Goal: Entertainment & Leisure: Consume media (video, audio)

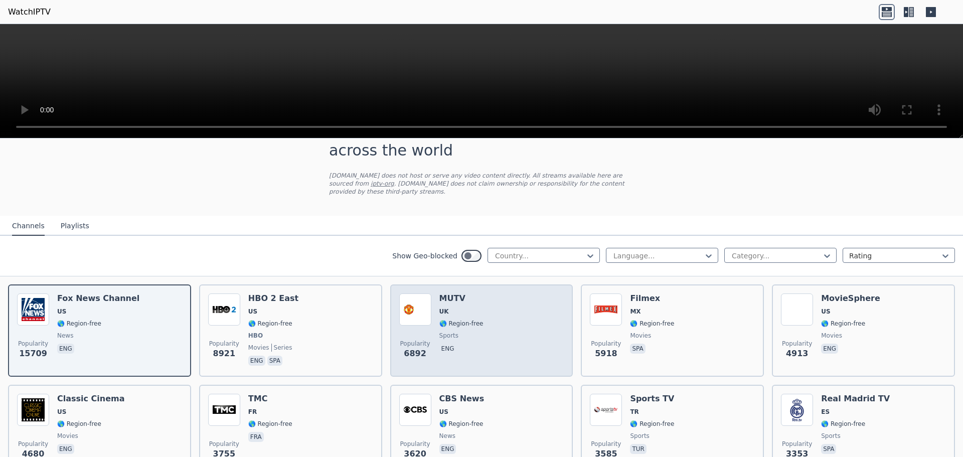
scroll to position [50, 0]
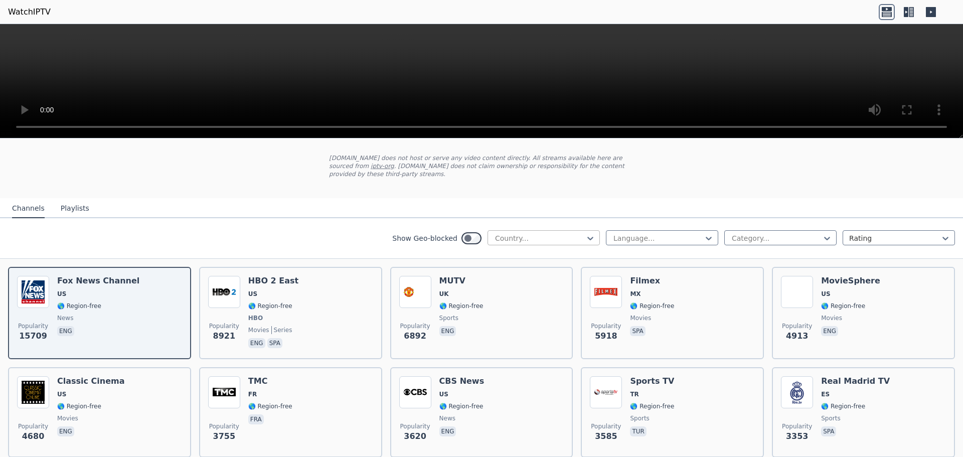
click at [589, 230] on div "Country..." at bounding box center [543, 237] width 112 height 15
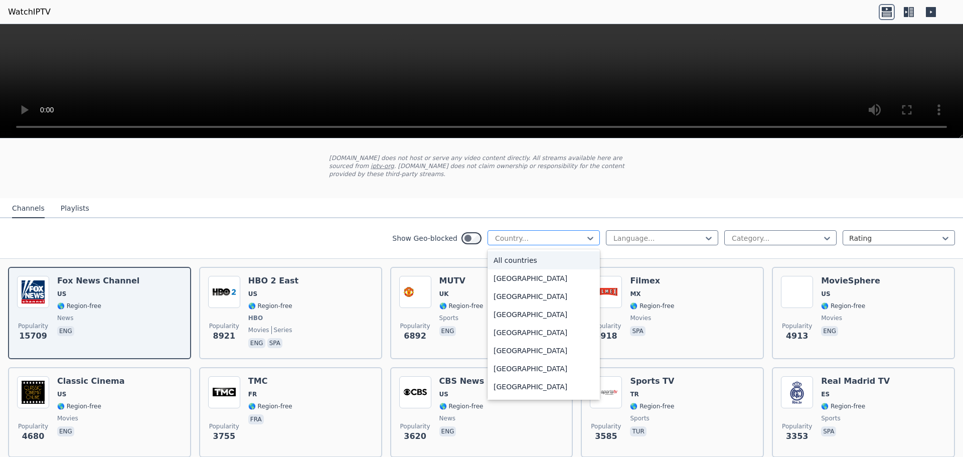
click at [589, 230] on div "Country..." at bounding box center [543, 237] width 112 height 15
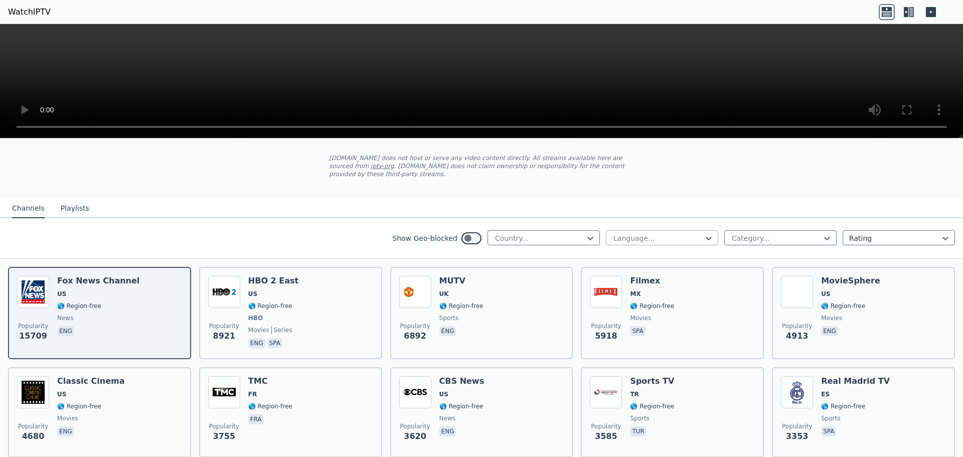
click at [671, 233] on div at bounding box center [657, 238] width 91 height 10
click at [675, 233] on div at bounding box center [657, 238] width 91 height 10
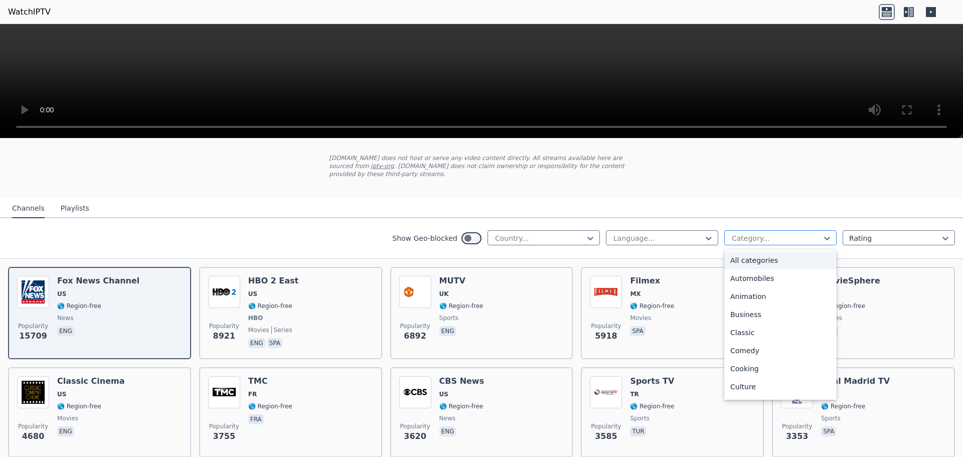
click at [759, 233] on div at bounding box center [776, 238] width 91 height 10
click at [752, 287] on div "Animation" at bounding box center [780, 296] width 112 height 18
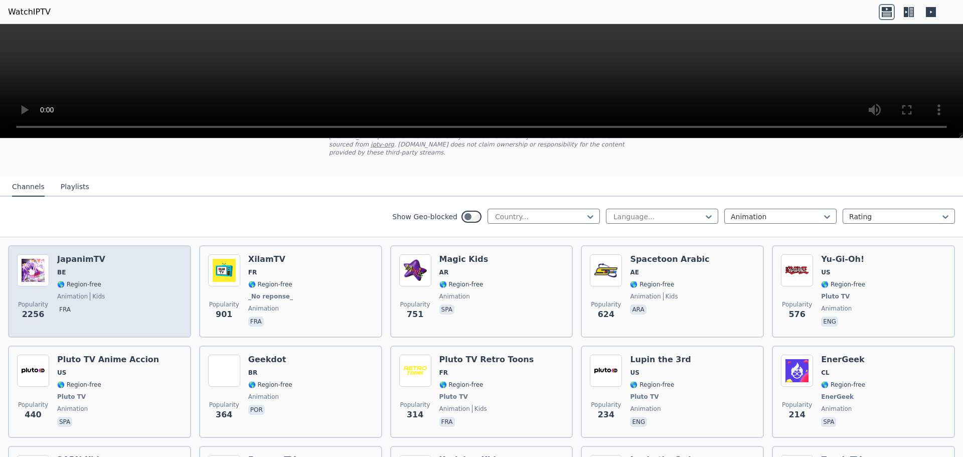
scroll to position [50, 0]
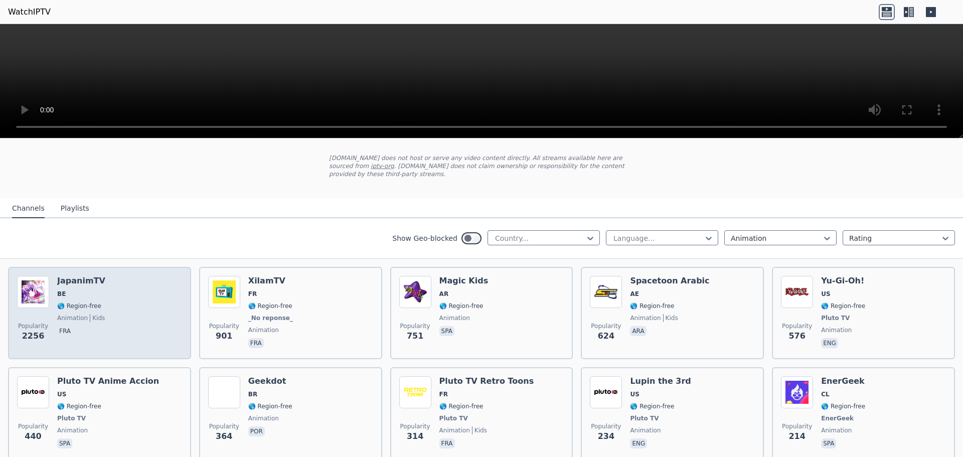
click at [150, 294] on div "Popularity 2256 JapanimTV BE 🌎 Region-free animation kids fra" at bounding box center [99, 313] width 165 height 74
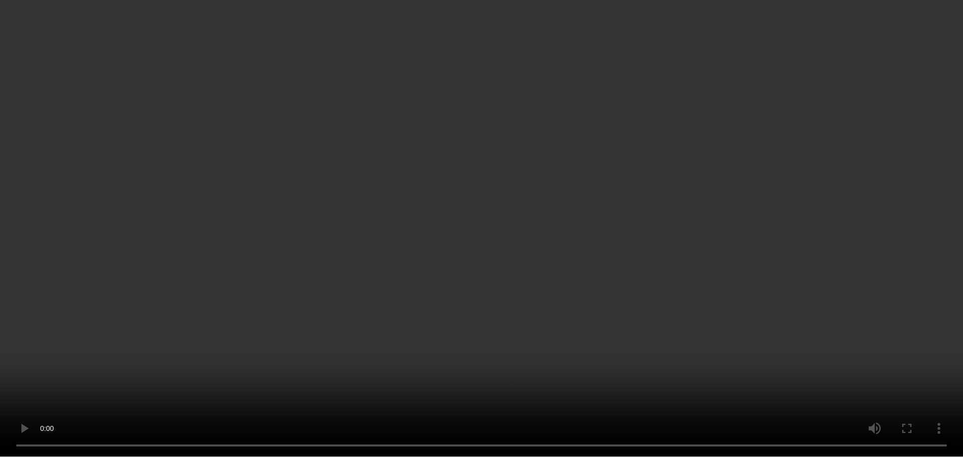
scroll to position [0, 0]
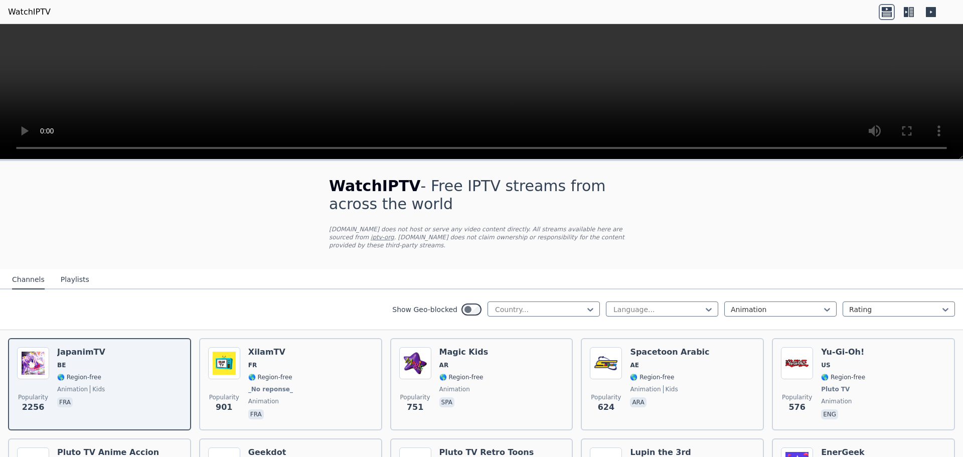
click at [75, 271] on button "Playlists" at bounding box center [75, 279] width 29 height 19
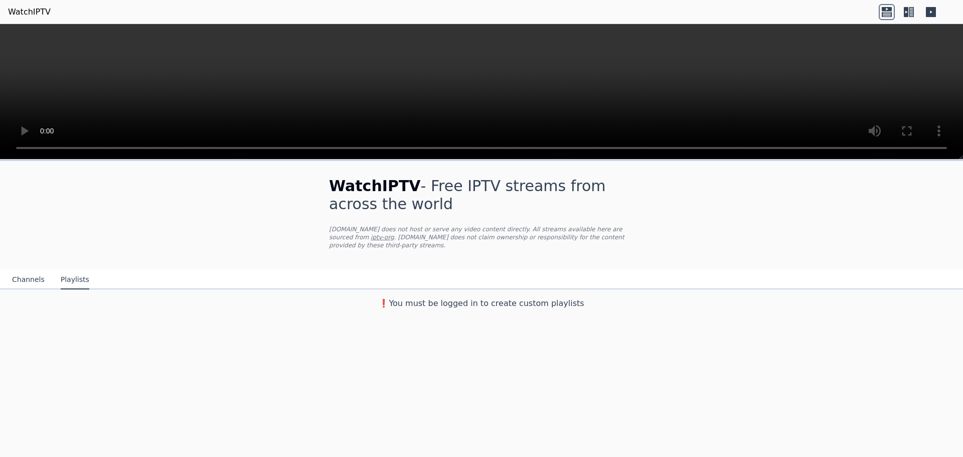
click at [45, 275] on div "Channels Playlists" at bounding box center [50, 279] width 93 height 19
click at [23, 275] on button "Channels" at bounding box center [28, 279] width 33 height 19
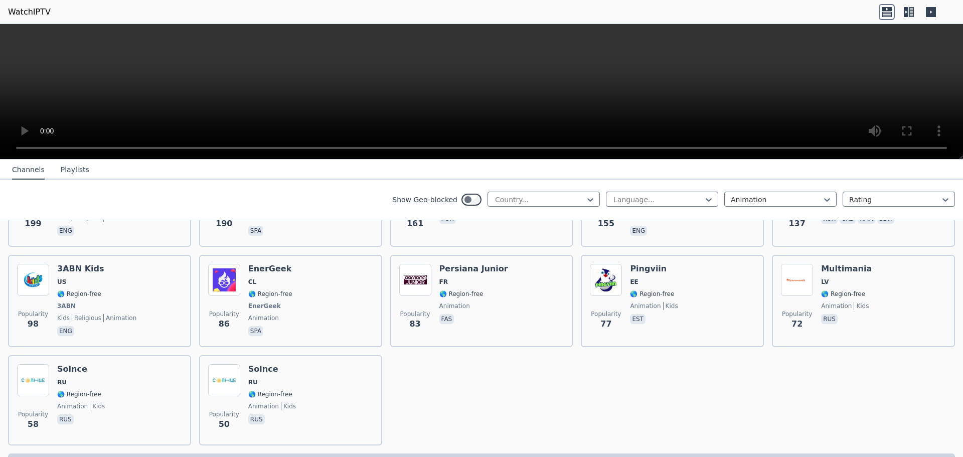
scroll to position [401, 0]
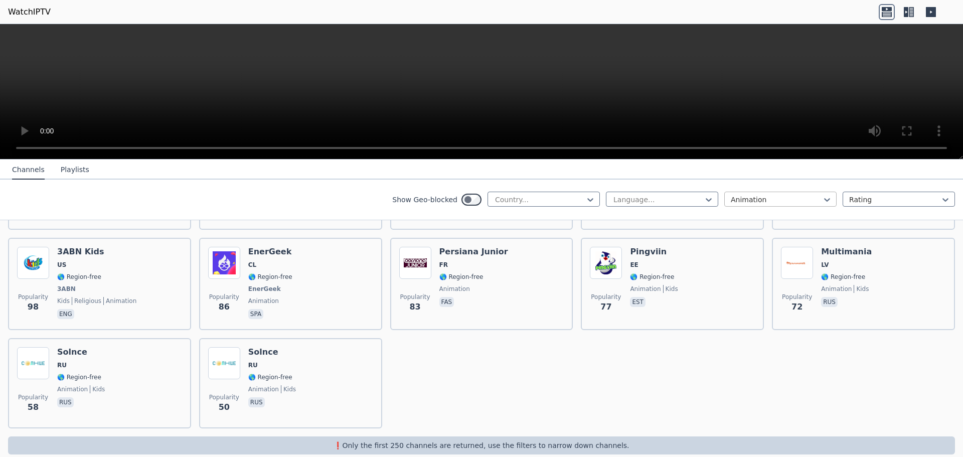
click at [773, 200] on div at bounding box center [776, 200] width 91 height 10
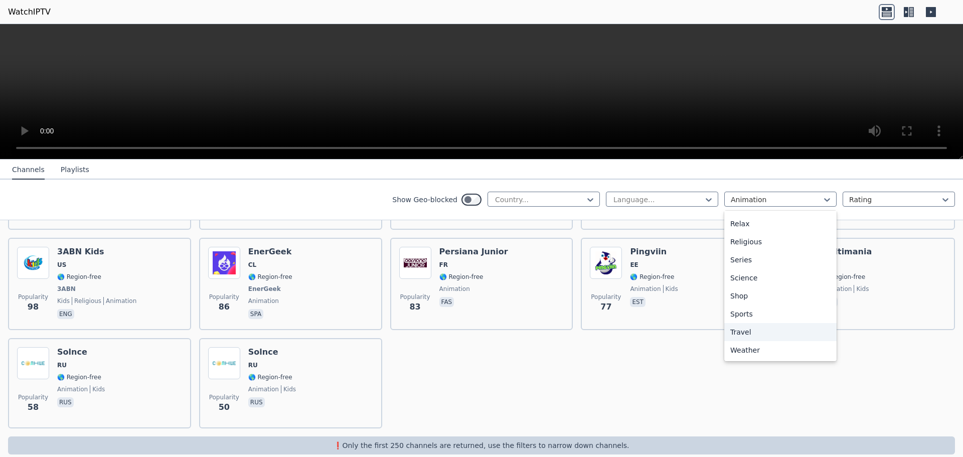
scroll to position [291, 0]
click at [737, 275] on div "Relax" at bounding box center [780, 274] width 112 height 18
